Goal: Task Accomplishment & Management: Use online tool/utility

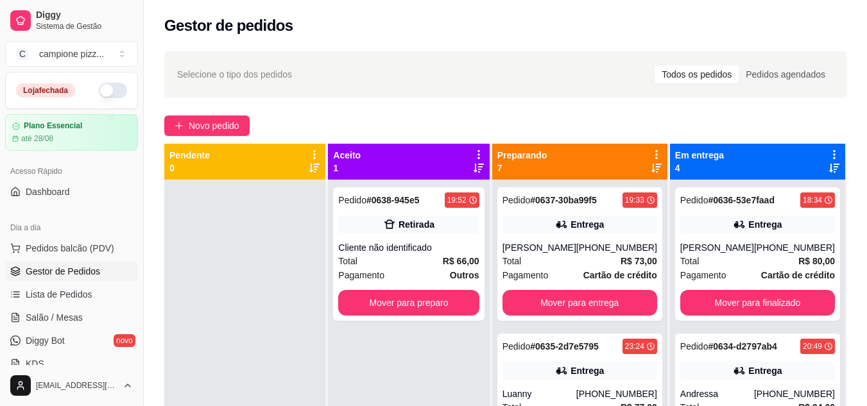
scroll to position [82, 0]
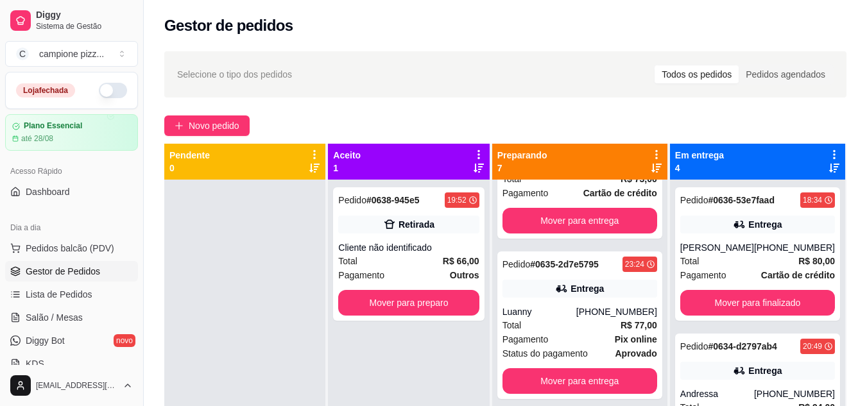
click at [99, 89] on button "button" at bounding box center [113, 90] width 28 height 15
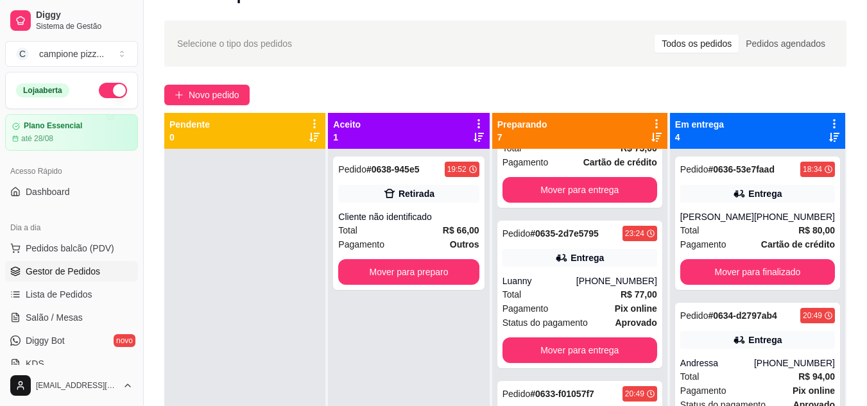
scroll to position [0, 0]
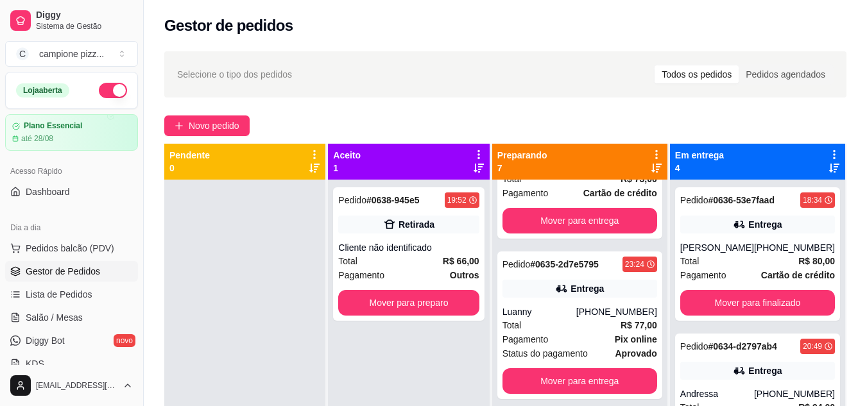
click at [483, 155] on icon at bounding box center [479, 155] width 12 height 12
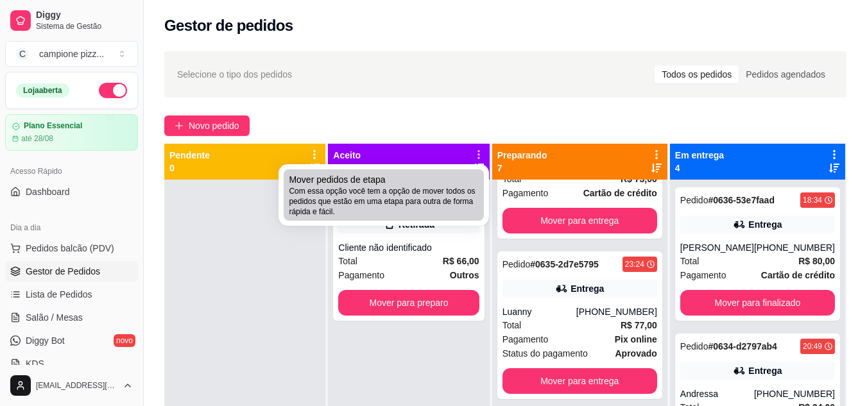
click at [464, 183] on div "Mover pedidos de etapa Com essa opção você tem a opção de mover todos os pedido…" at bounding box center [384, 195] width 190 height 44
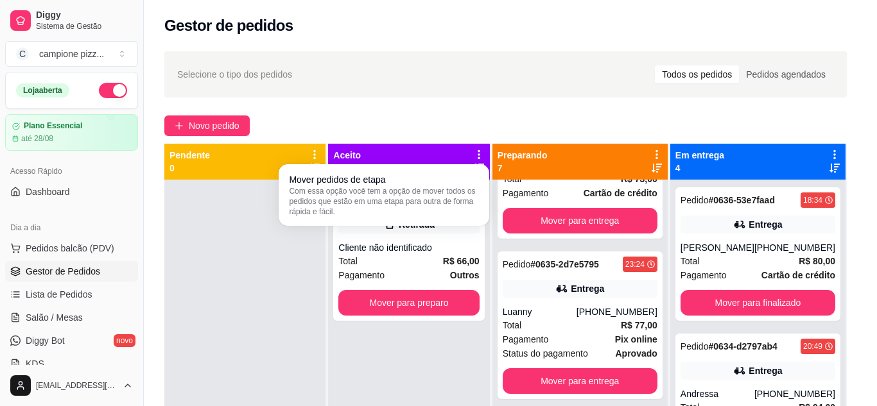
click at [383, 242] on span "Estou ciente de que esta ação será irreverssível e quero mover os pedidos." at bounding box center [448, 238] width 281 height 31
click at [297, 242] on input "Estou ciente de que esta ação será irreverssível e quero mover os pedidos." at bounding box center [293, 244] width 8 height 8
checkbox input "true"
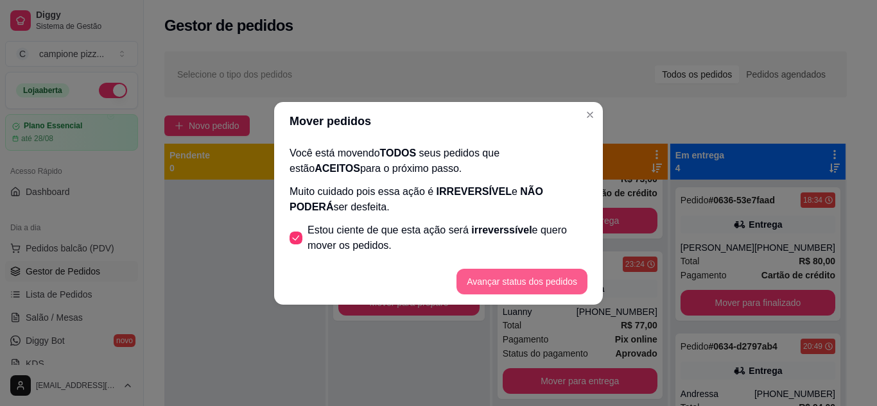
click at [490, 281] on button "Avançar status dos pedidos" at bounding box center [522, 282] width 131 height 26
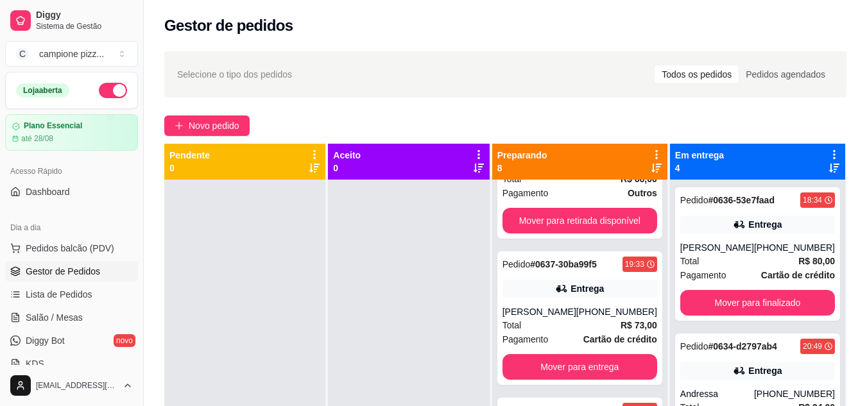
scroll to position [229, 0]
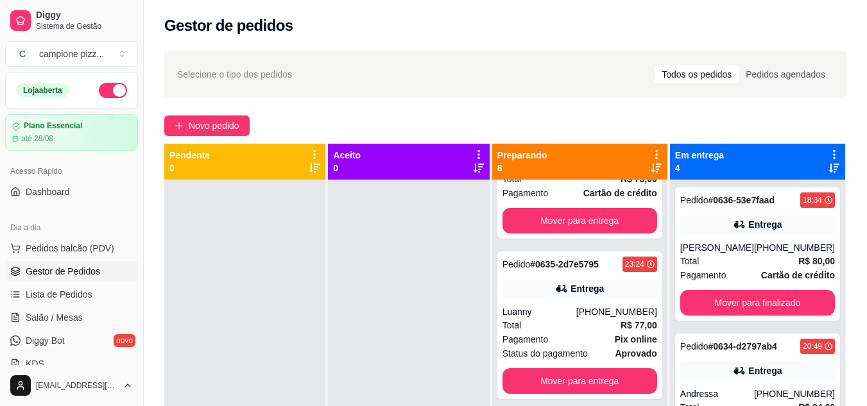
click at [663, 153] on icon at bounding box center [657, 155] width 12 height 12
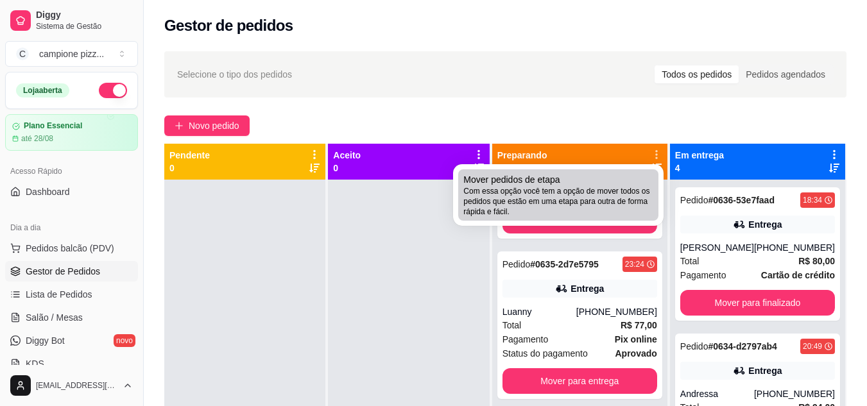
click at [621, 170] on li "Mover pedidos de etapa Com essa opção você tem a opção de mover todos os pedido…" at bounding box center [558, 195] width 200 height 51
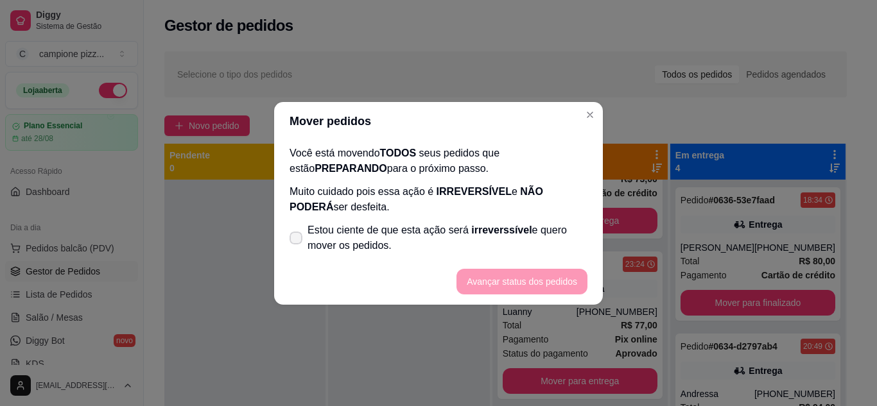
click at [521, 233] on span "Estou ciente de que esta ação será irreverssível e quero mover os pedidos." at bounding box center [448, 238] width 280 height 31
click at [297, 240] on input "Estou ciente de que esta ação será irreverssível e quero mover os pedidos." at bounding box center [293, 244] width 8 height 8
checkbox input "true"
click at [537, 279] on button "Avançar status dos pedidos" at bounding box center [522, 282] width 131 height 26
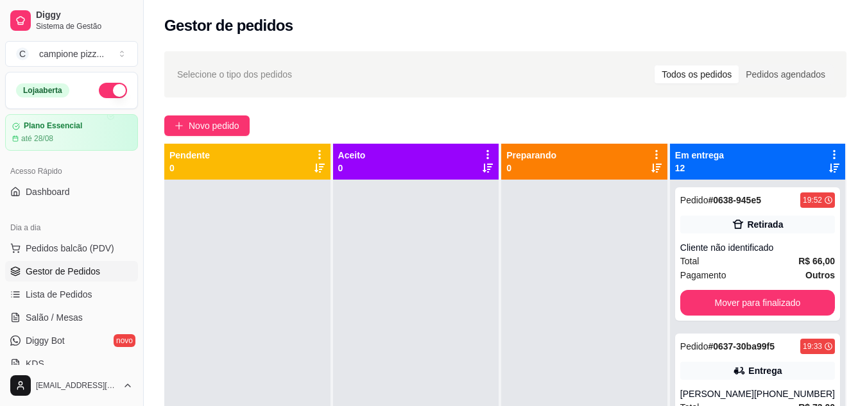
scroll to position [0, 0]
